Goal: Task Accomplishment & Management: Manage account settings

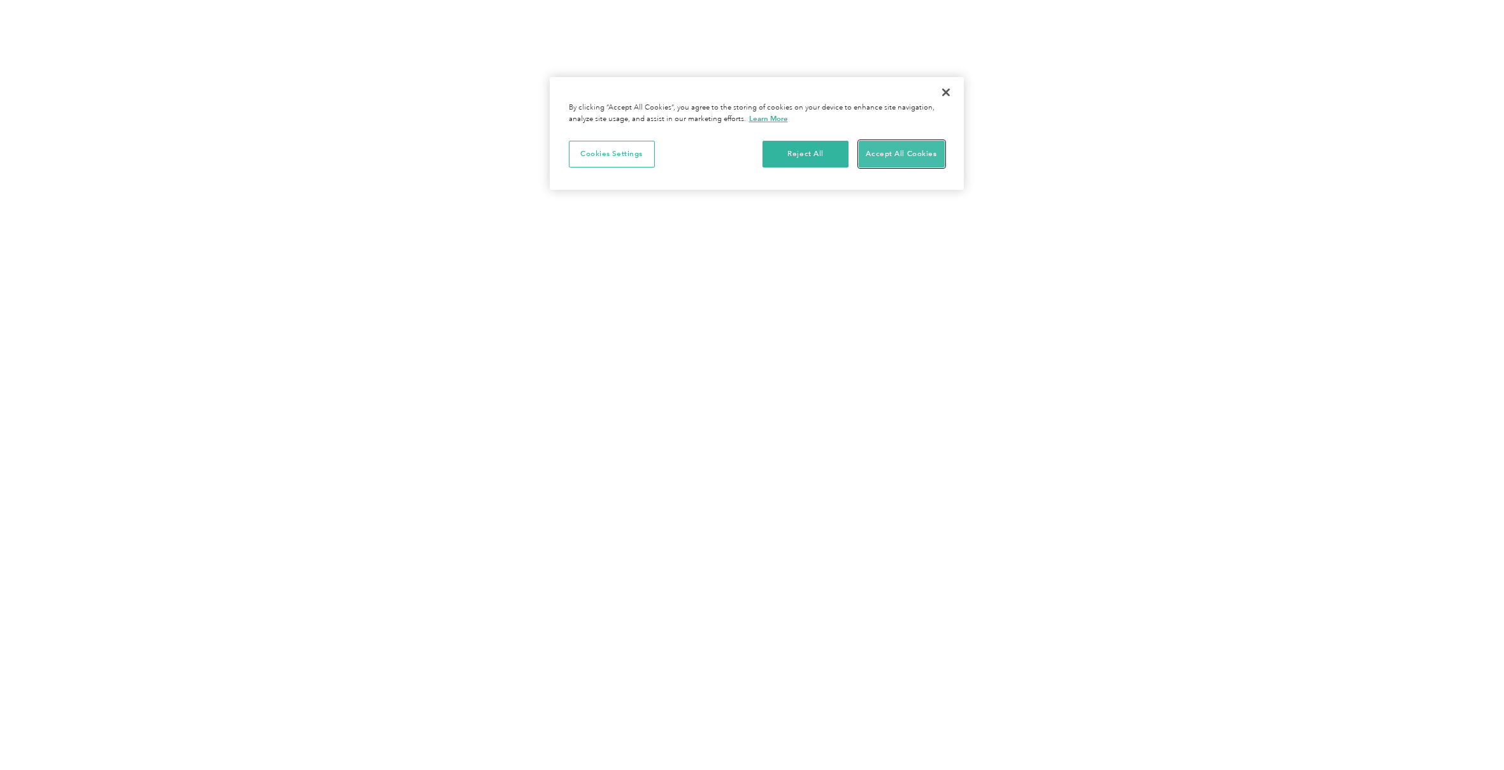
click at [894, 146] on button "Accept All Cookies" at bounding box center [902, 154] width 86 height 27
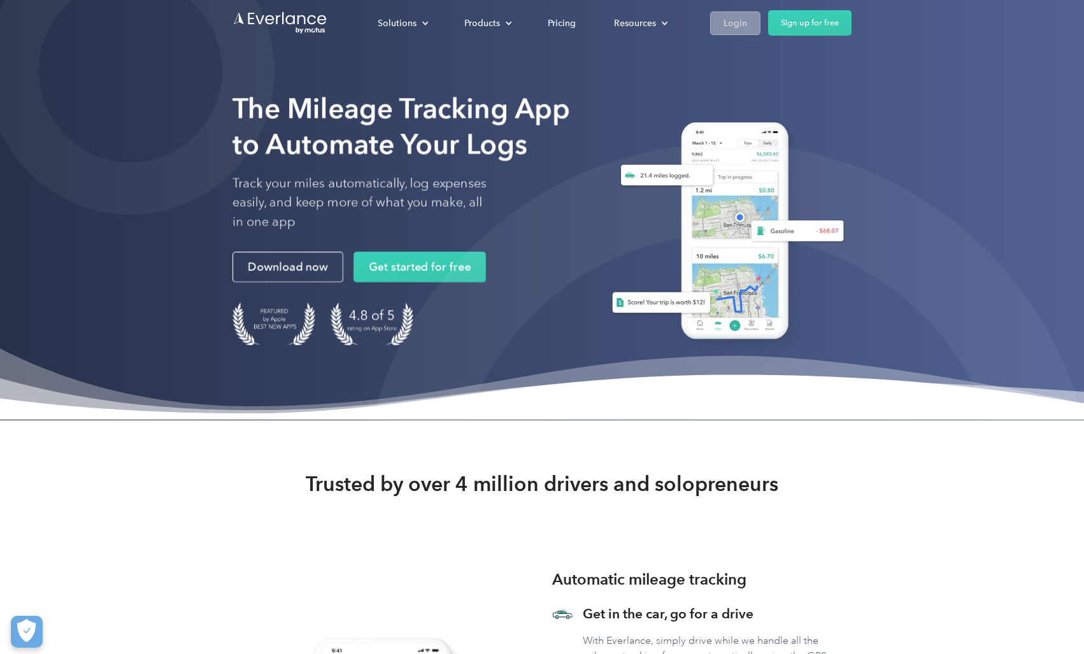
click at [735, 24] on div "Login" at bounding box center [736, 23] width 24 height 16
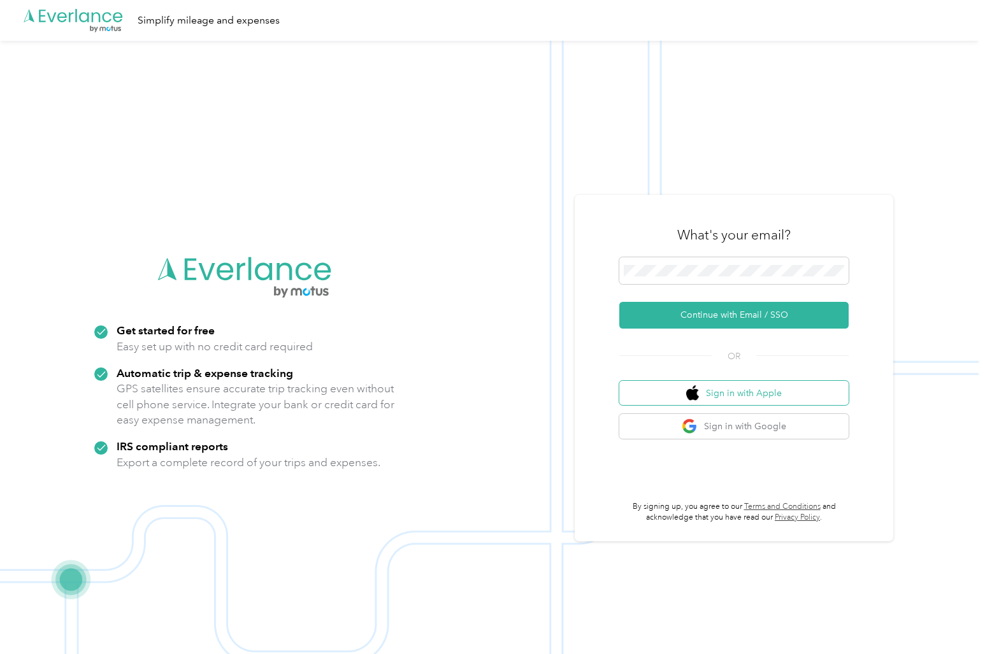
click at [665, 404] on button "Sign in with Apple" at bounding box center [733, 393] width 229 height 25
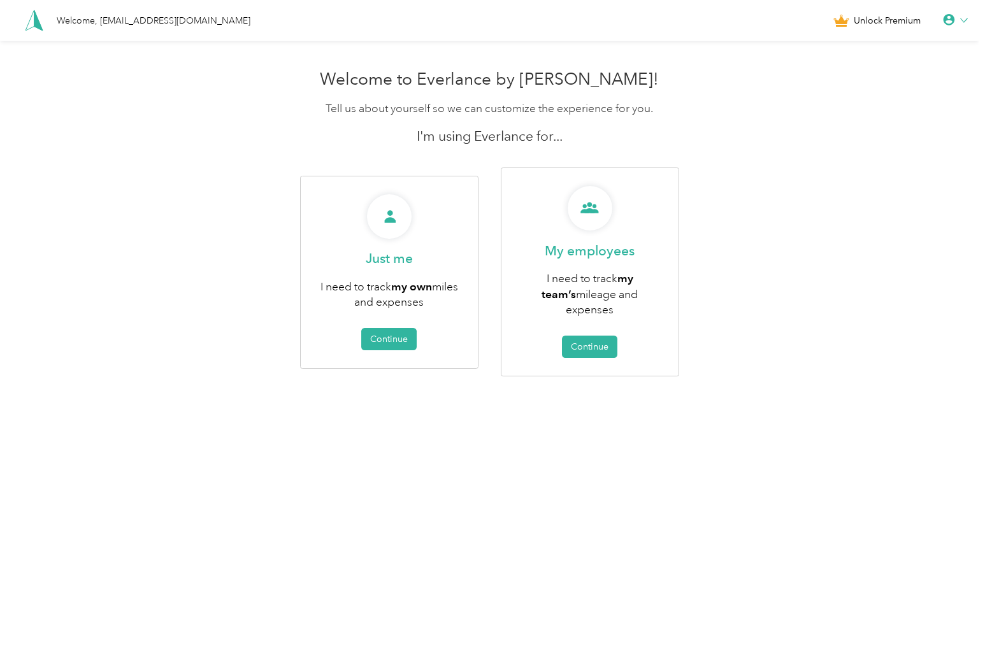
click at [956, 20] on icon at bounding box center [949, 20] width 13 height 13
click at [868, 99] on div "Logout" at bounding box center [912, 98] width 143 height 27
